Goal: Task Accomplishment & Management: Manage account settings

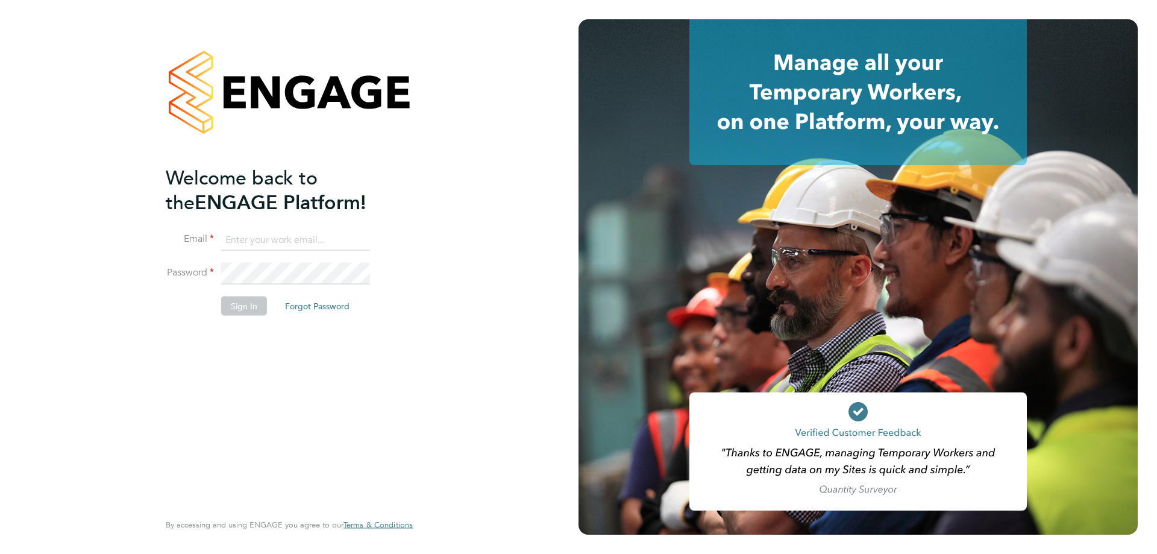
type input "amy.garcia@danielowen.co.uk"
click at [245, 315] on button "Sign In" at bounding box center [244, 305] width 46 height 19
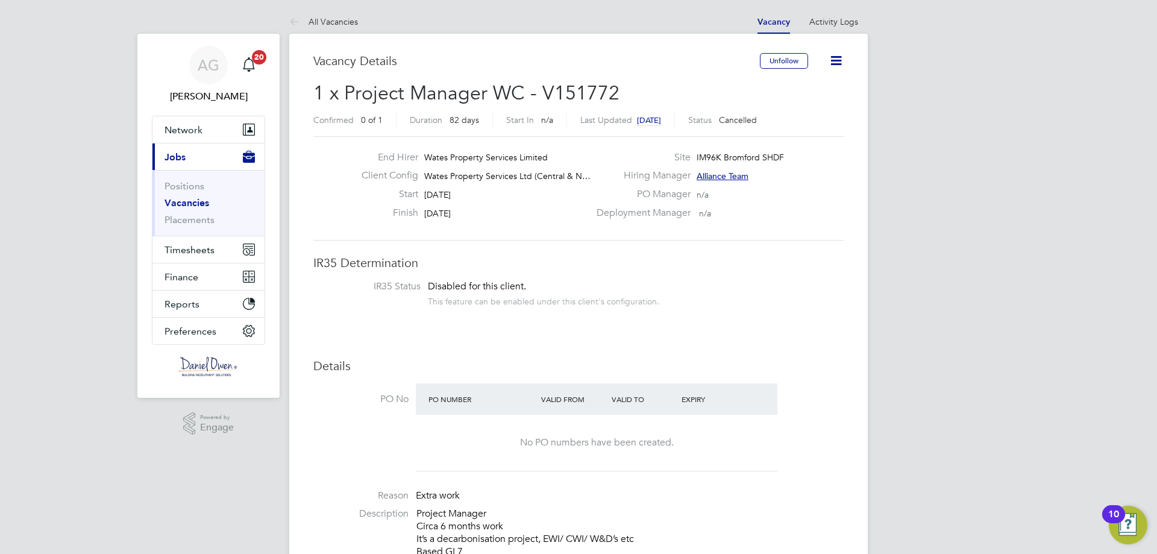
click at [186, 200] on link "Vacancies" at bounding box center [187, 202] width 45 height 11
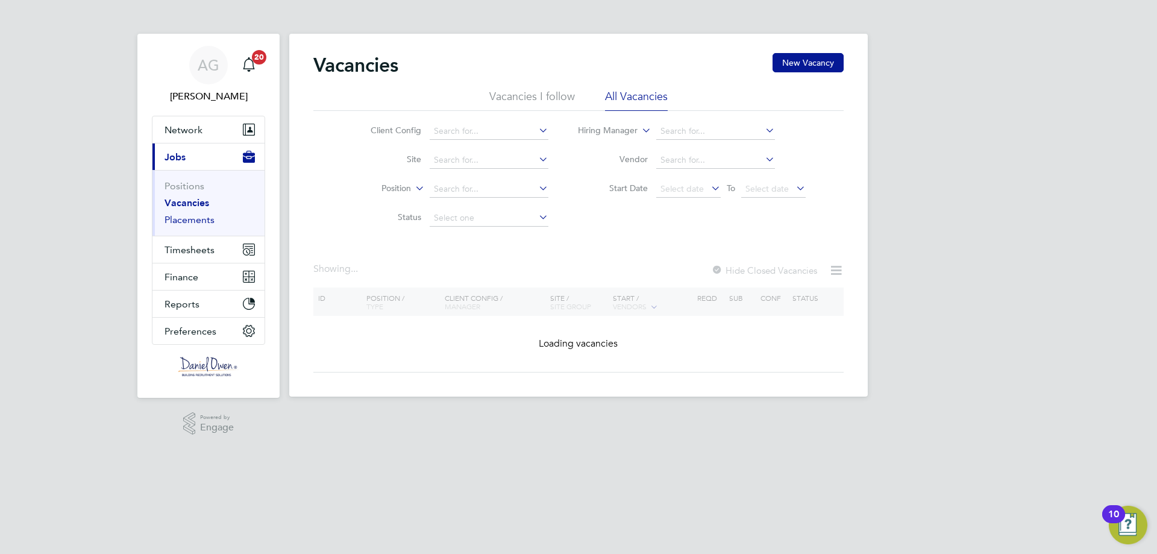
click at [183, 220] on link "Placements" at bounding box center [190, 219] width 50 height 11
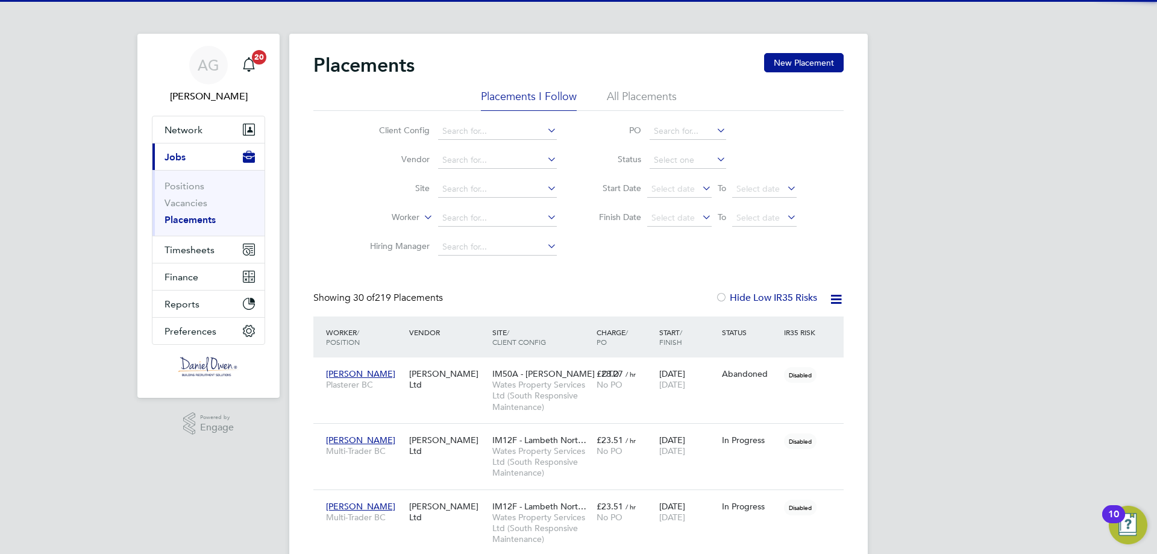
scroll to position [35, 84]
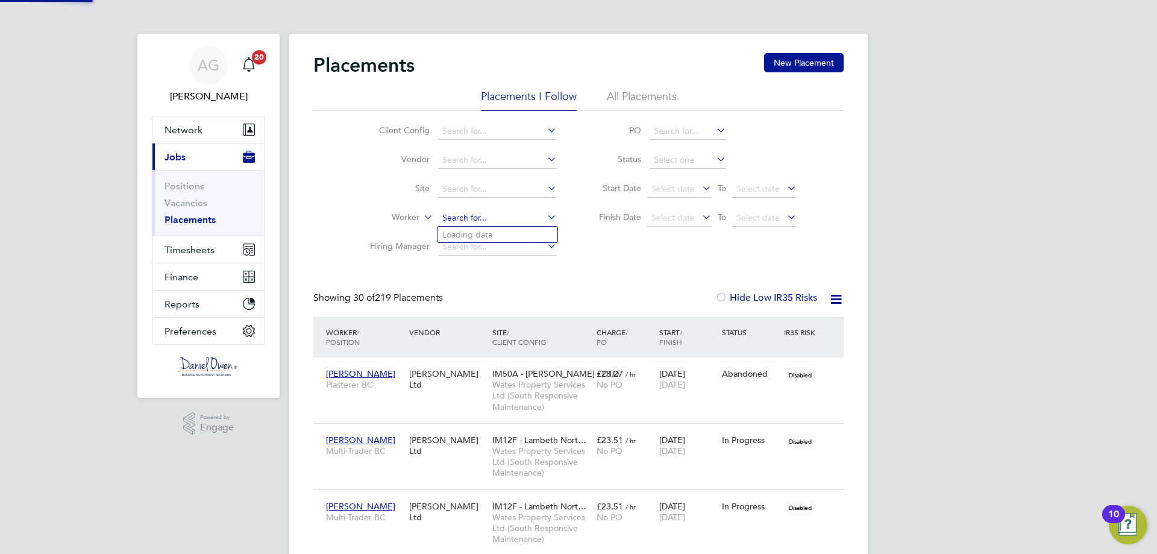
click at [501, 212] on input at bounding box center [497, 218] width 119 height 17
click at [620, 90] on li "All Placements" at bounding box center [642, 100] width 70 height 22
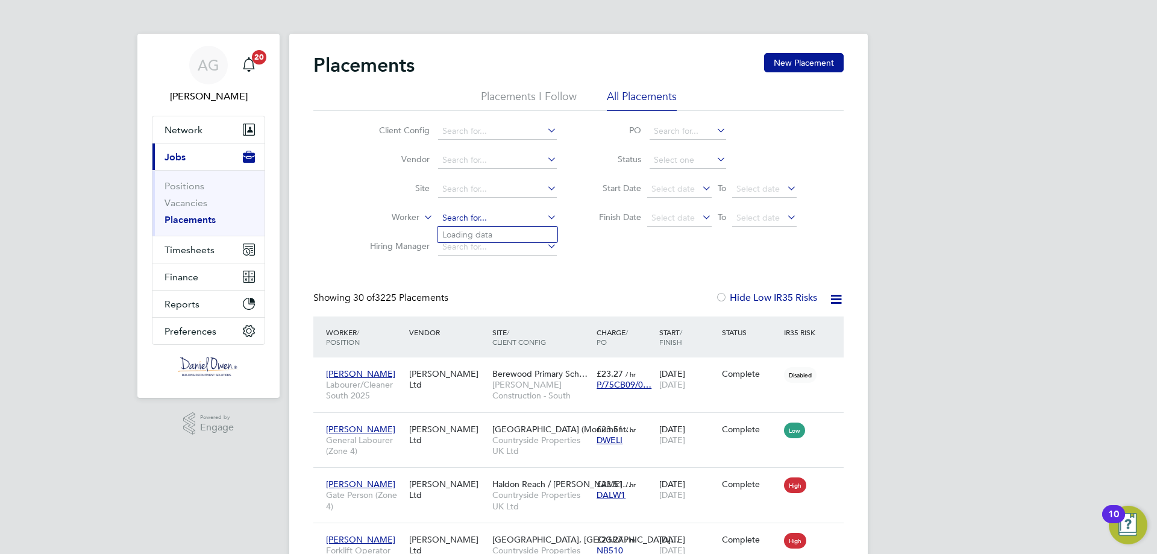
click at [462, 215] on input at bounding box center [497, 218] width 119 height 17
click at [500, 230] on li "[PERSON_NAME] [PERSON_NAME]" at bounding box center [521, 235] width 167 height 16
type input "[PERSON_NAME]"
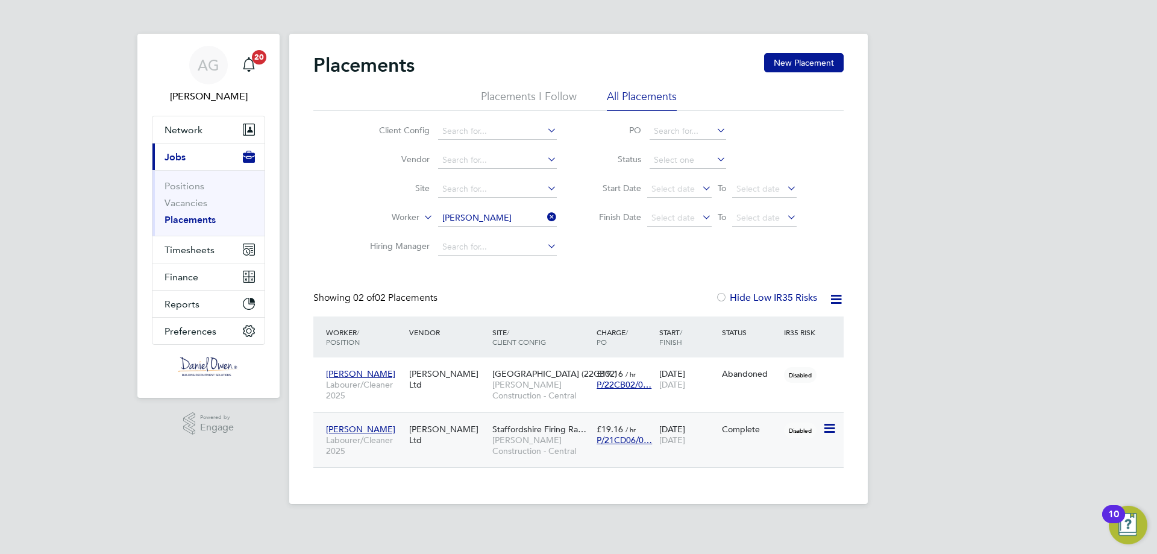
click at [694, 449] on div "[DATE] [DATE]" at bounding box center [688, 435] width 63 height 34
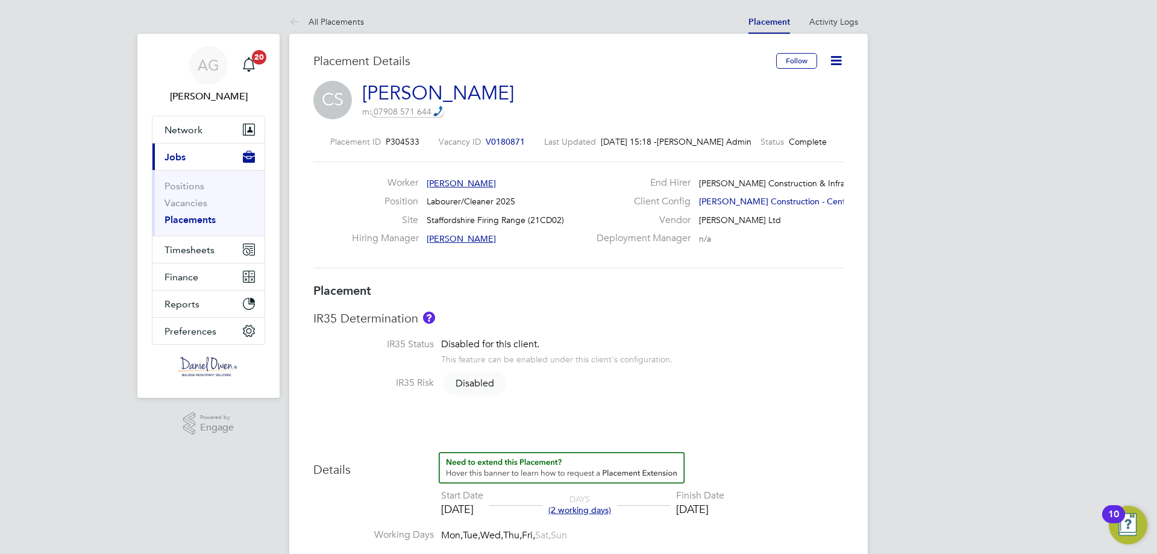
click at [839, 62] on icon at bounding box center [836, 60] width 15 height 15
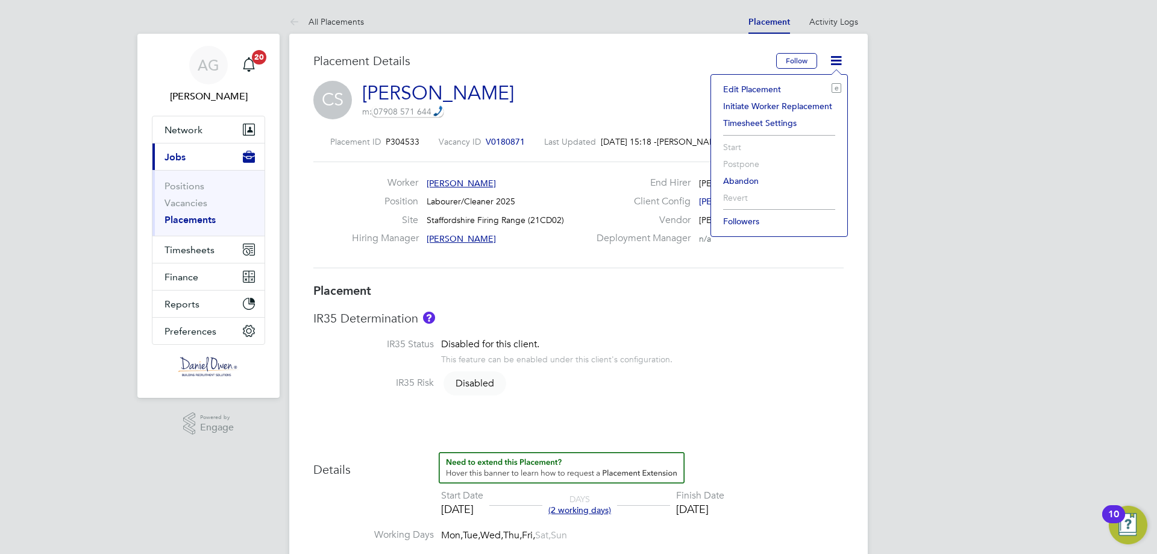
click at [757, 87] on li "Edit Placement e" at bounding box center [779, 89] width 124 height 17
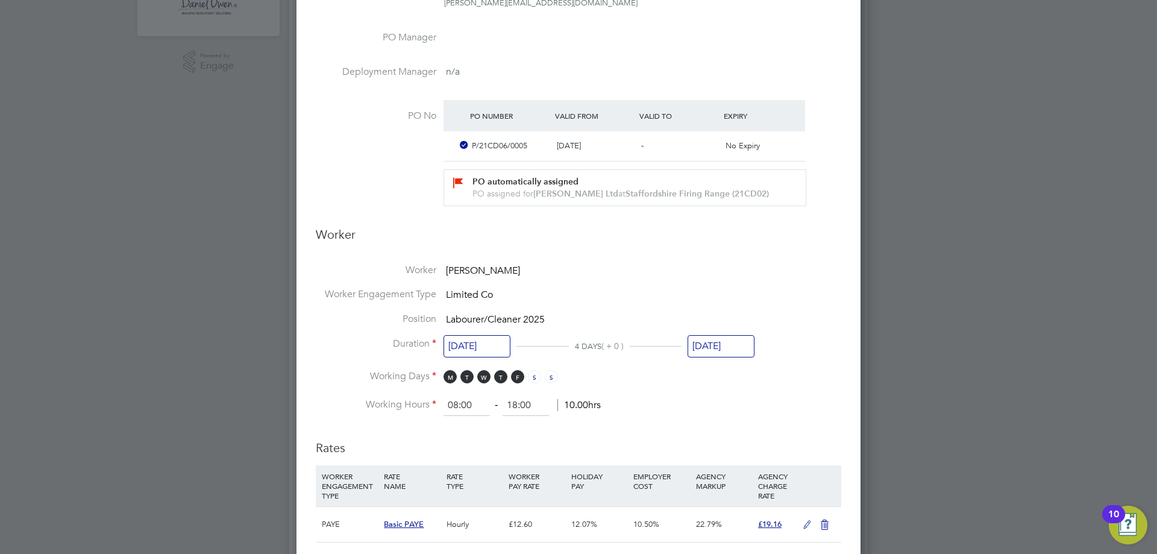
click at [714, 351] on input "[DATE]" at bounding box center [721, 346] width 67 height 22
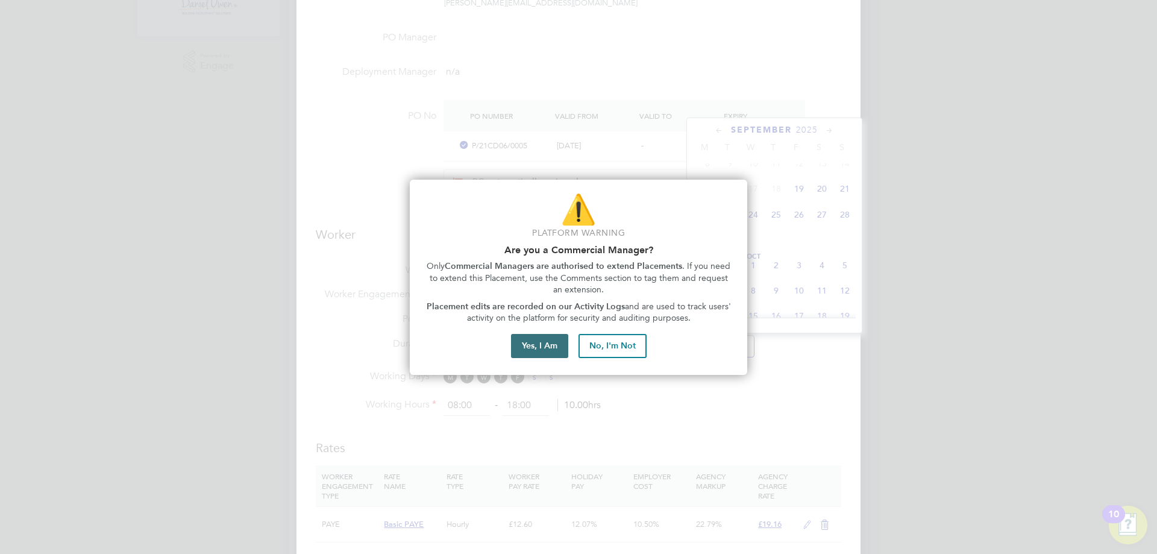
click at [535, 345] on button "Yes, I Am" at bounding box center [539, 346] width 57 height 24
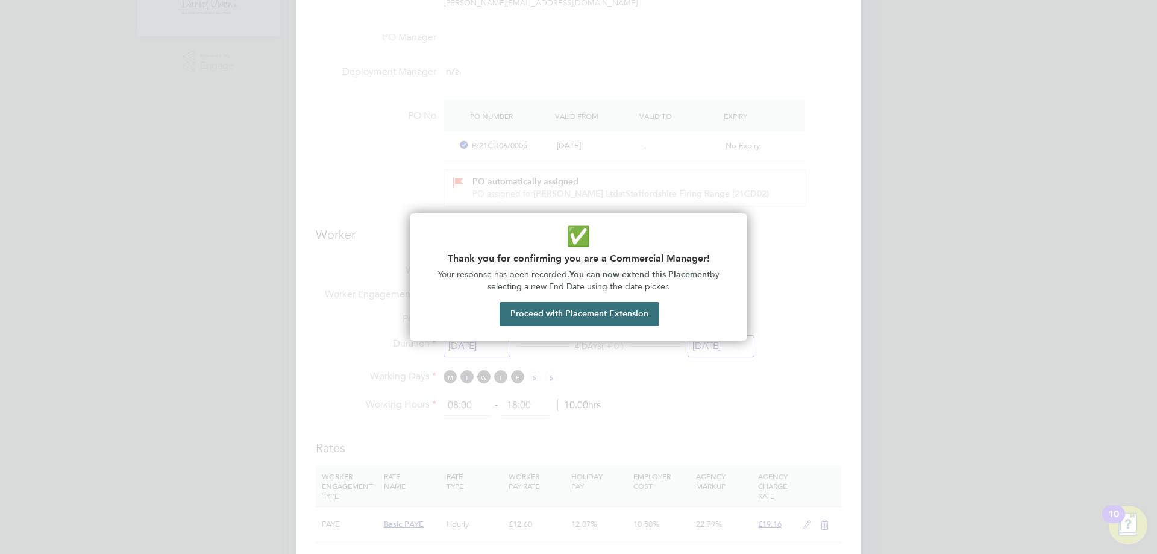
click at [573, 316] on button "Proceed with Placement Extension" at bounding box center [580, 314] width 160 height 24
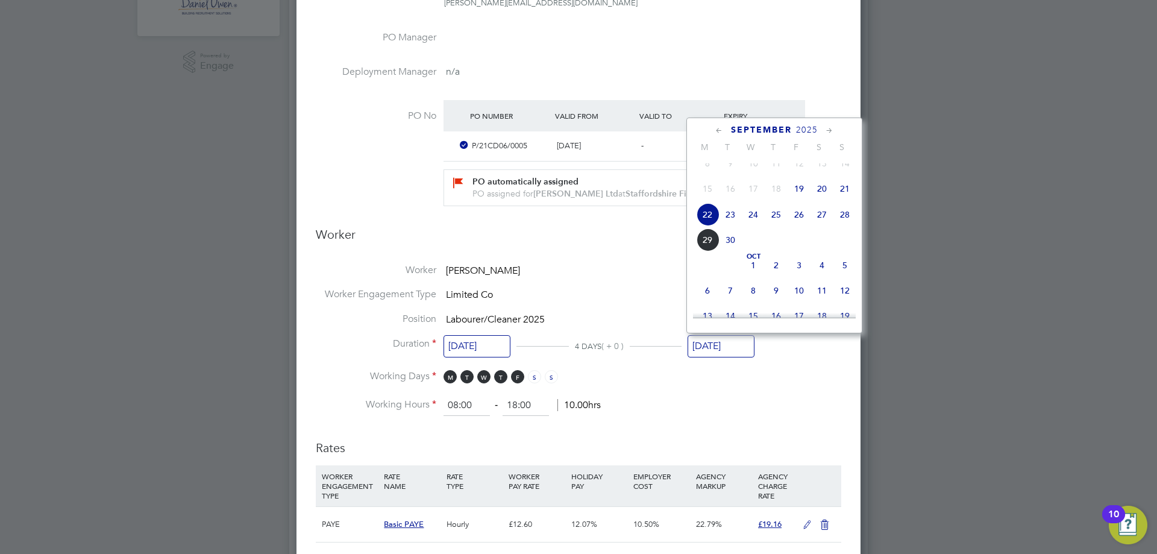
click at [802, 302] on span "10" at bounding box center [799, 290] width 23 height 23
type input "[DATE]"
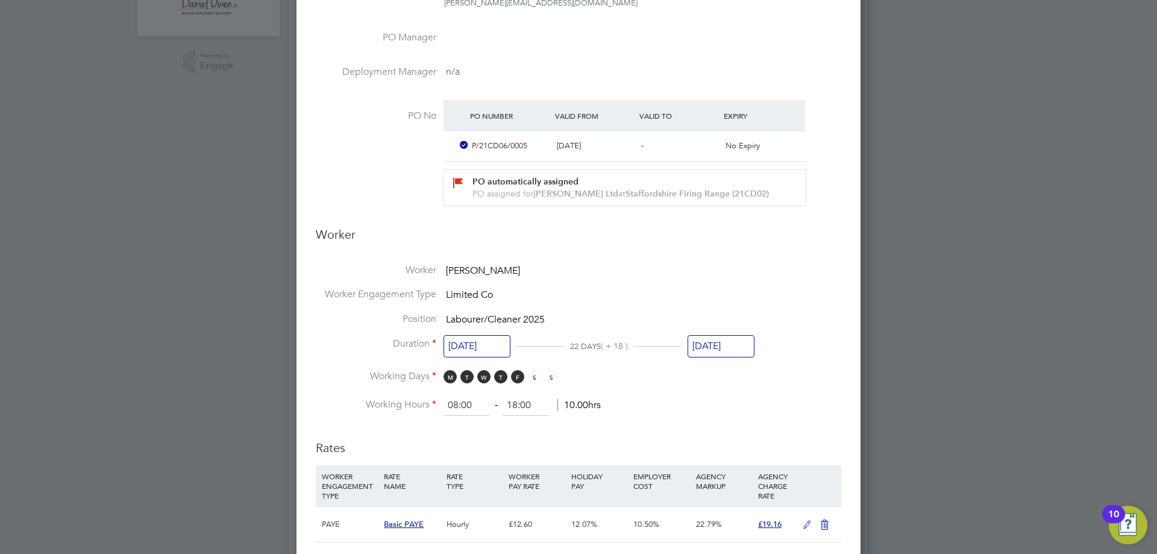
click at [629, 260] on ng-form "Deployment End Hirer Morgan Sindall Construction & Infrastructure Ltd Client Co…" at bounding box center [579, 386] width 526 height 1264
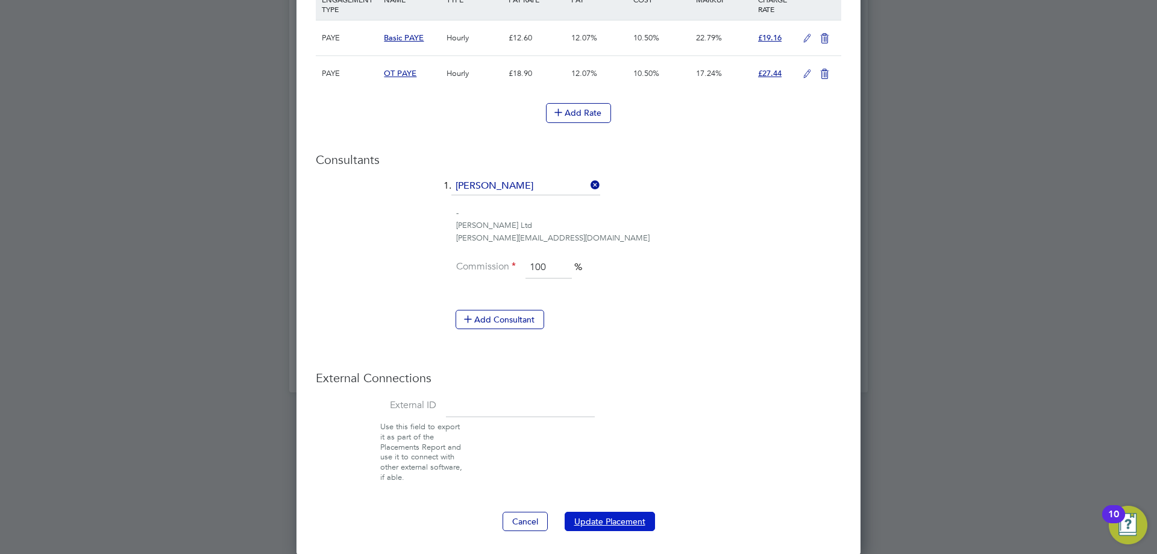
click at [584, 512] on button "Update Placement" at bounding box center [610, 521] width 90 height 19
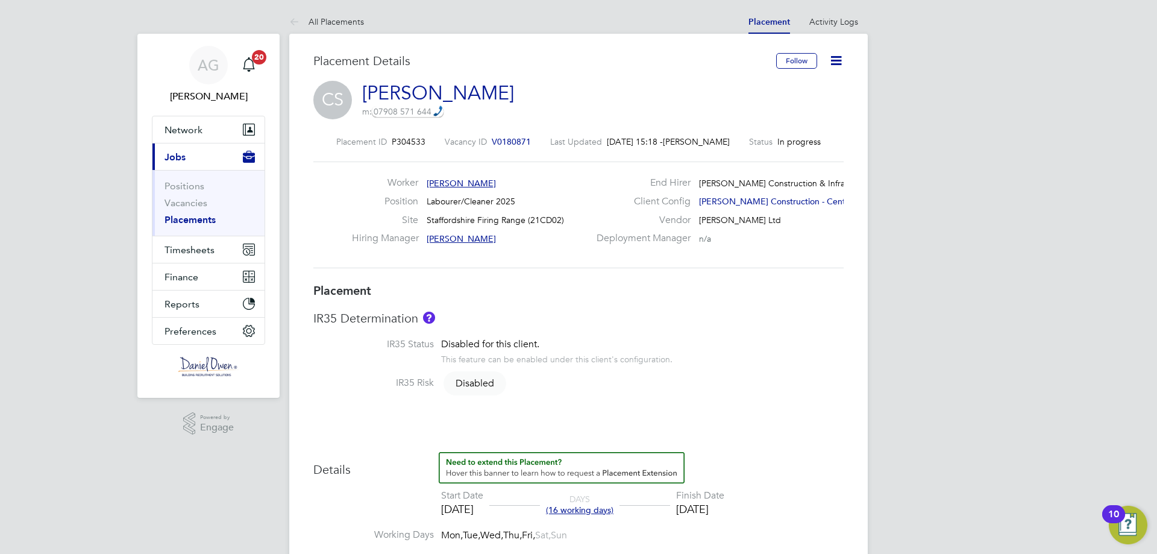
click at [719, 370] on li "IR35 Status Disabled for this client. This feature can be enabled under this cl…" at bounding box center [578, 357] width 531 height 39
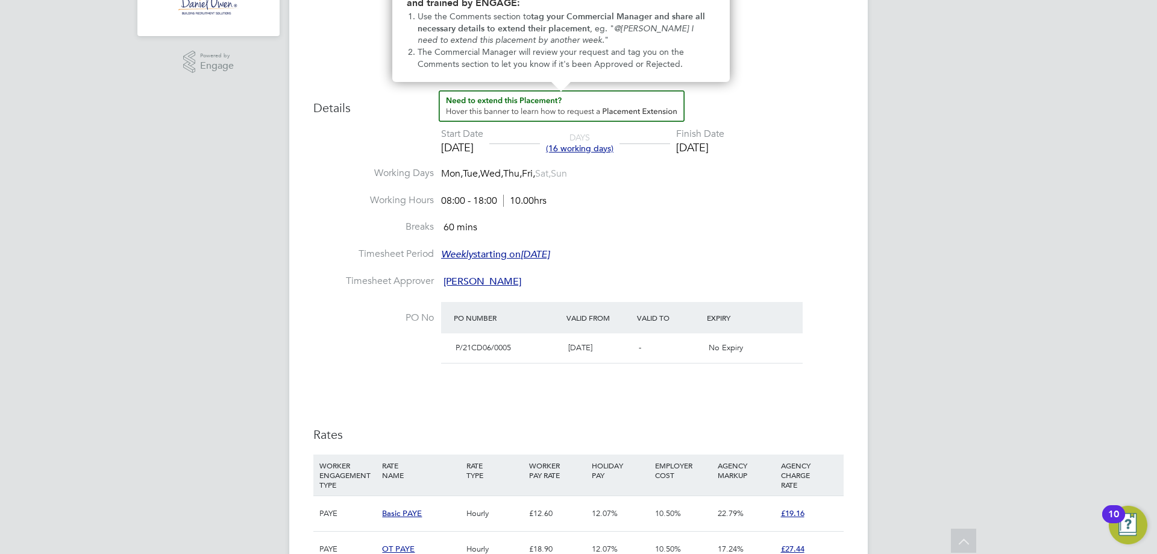
scroll to position [60, 0]
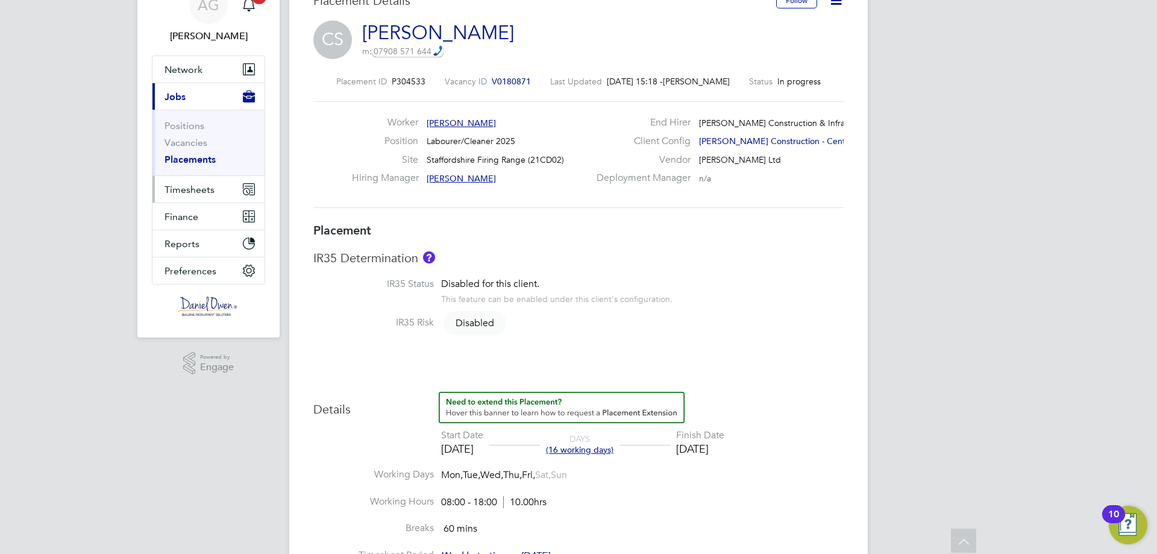
click at [185, 189] on span "Timesheets" at bounding box center [190, 189] width 50 height 11
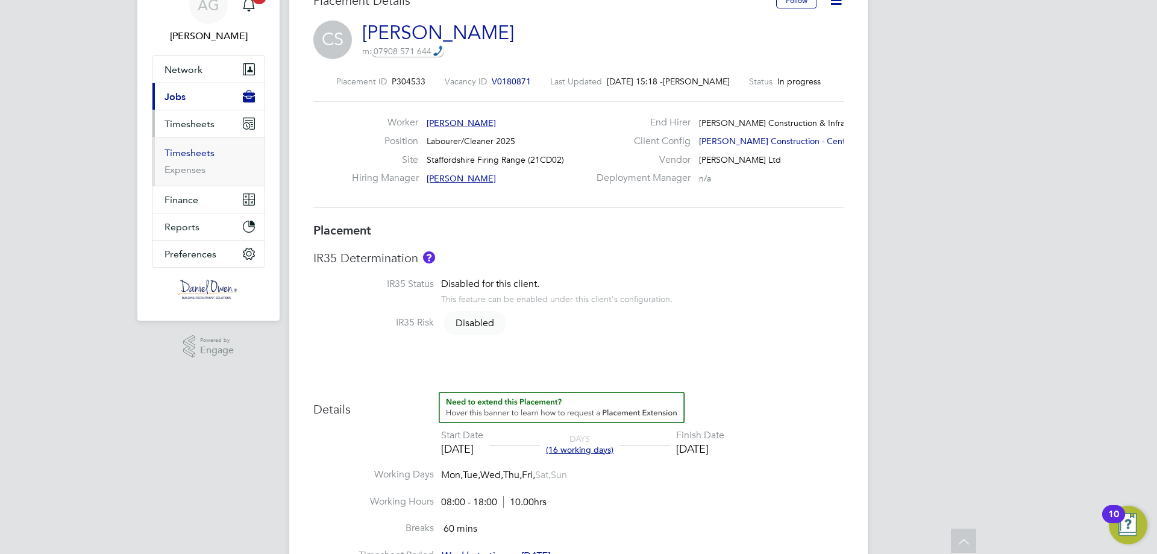
click at [175, 154] on link "Timesheets" at bounding box center [190, 152] width 50 height 11
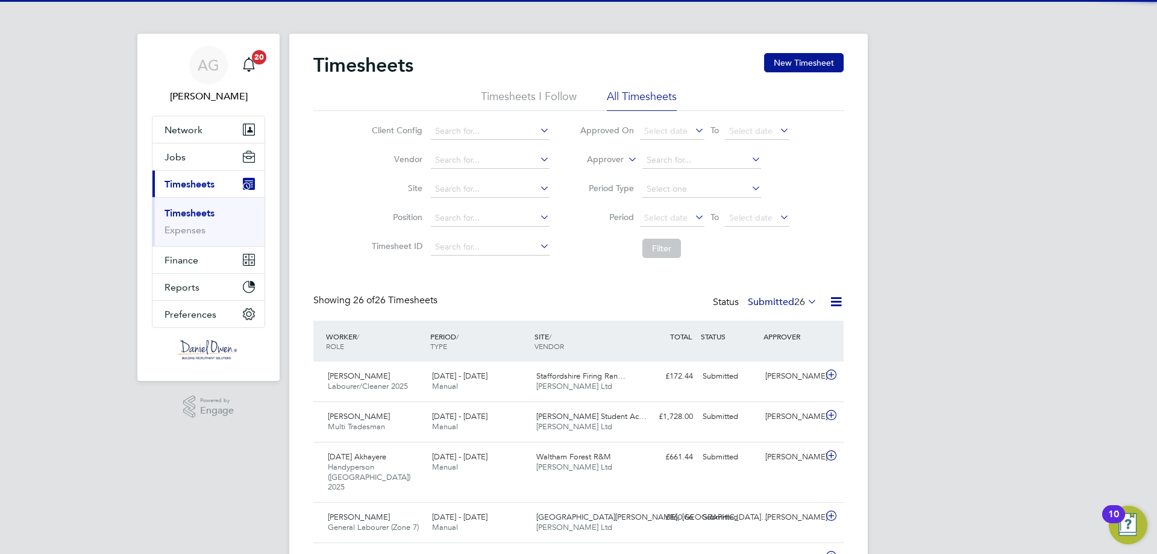
scroll to position [40, 105]
